Goal: Transaction & Acquisition: Purchase product/service

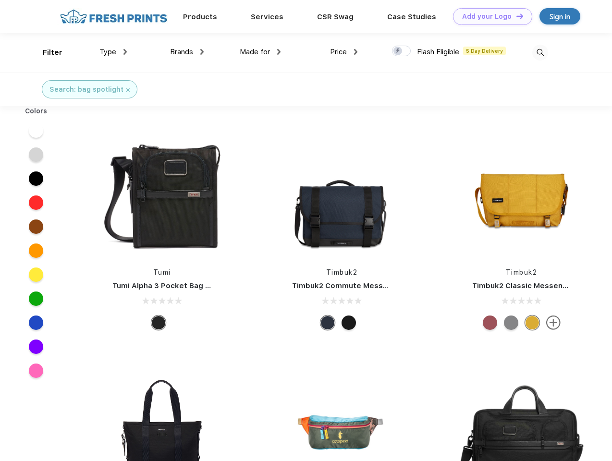
click at [489, 16] on link "Add your Logo Design Tool" at bounding box center [492, 16] width 79 height 17
click at [0, 0] on div "Design Tool" at bounding box center [0, 0] width 0 height 0
click at [515, 16] on link "Add your Logo Design Tool" at bounding box center [492, 16] width 79 height 17
click at [46, 52] on div "Filter" at bounding box center [53, 52] width 20 height 11
click at [113, 52] on span "Type" at bounding box center [107, 52] width 17 height 9
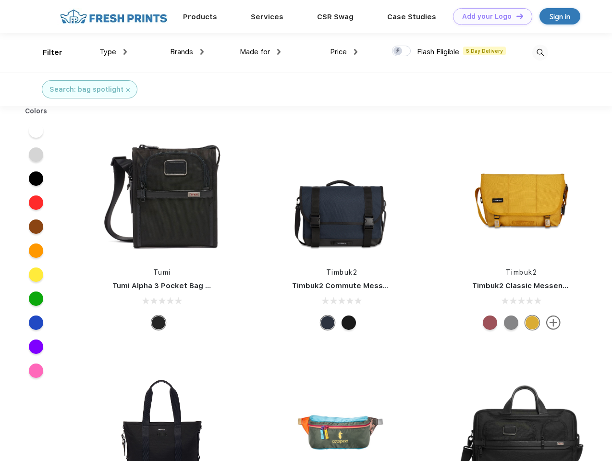
click at [187, 52] on span "Brands" at bounding box center [181, 52] width 23 height 9
click at [260, 52] on span "Made for" at bounding box center [255, 52] width 30 height 9
click at [344, 52] on span "Price" at bounding box center [338, 52] width 17 height 9
click at [402, 51] on div at bounding box center [401, 51] width 19 height 11
click at [398, 51] on input "checkbox" at bounding box center [395, 48] width 6 height 6
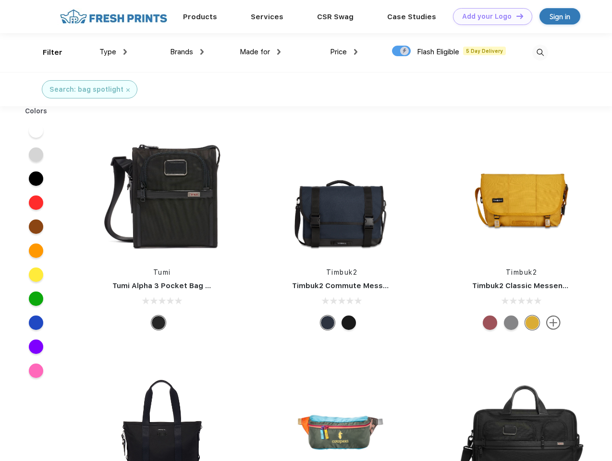
click at [540, 52] on img at bounding box center [540, 53] width 16 height 16
